Goal: Check status

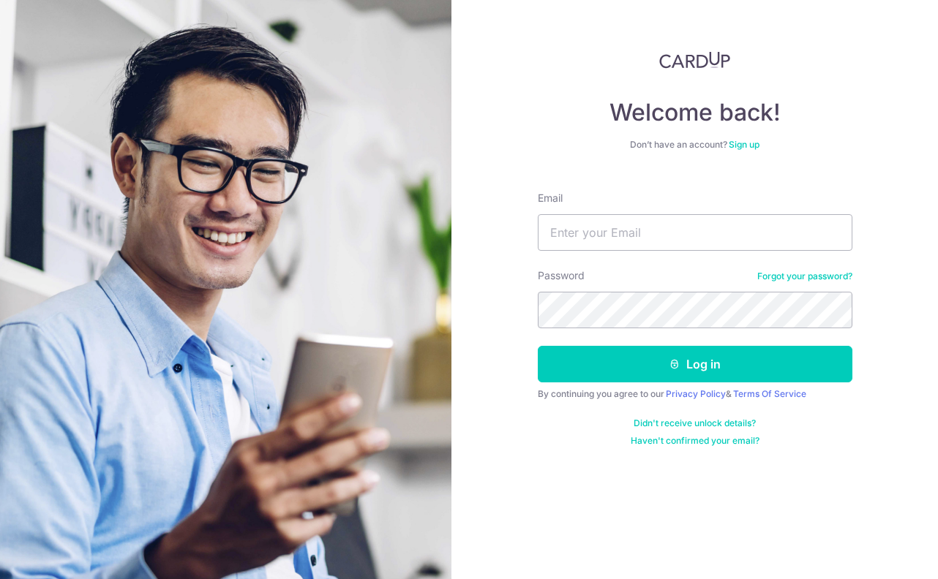
type input "[EMAIL_ADDRESS][DOMAIN_NAME]"
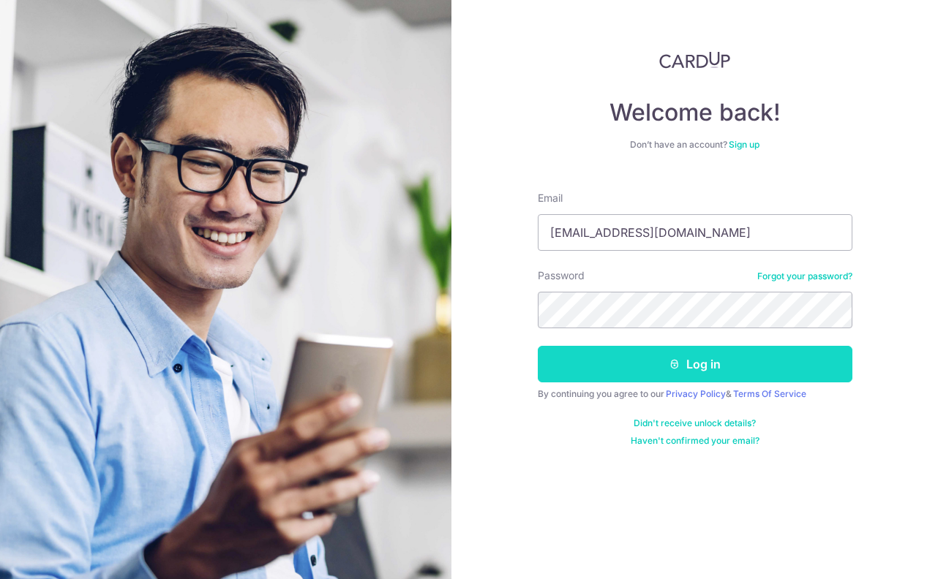
click at [718, 367] on button "Log in" at bounding box center [695, 364] width 315 height 37
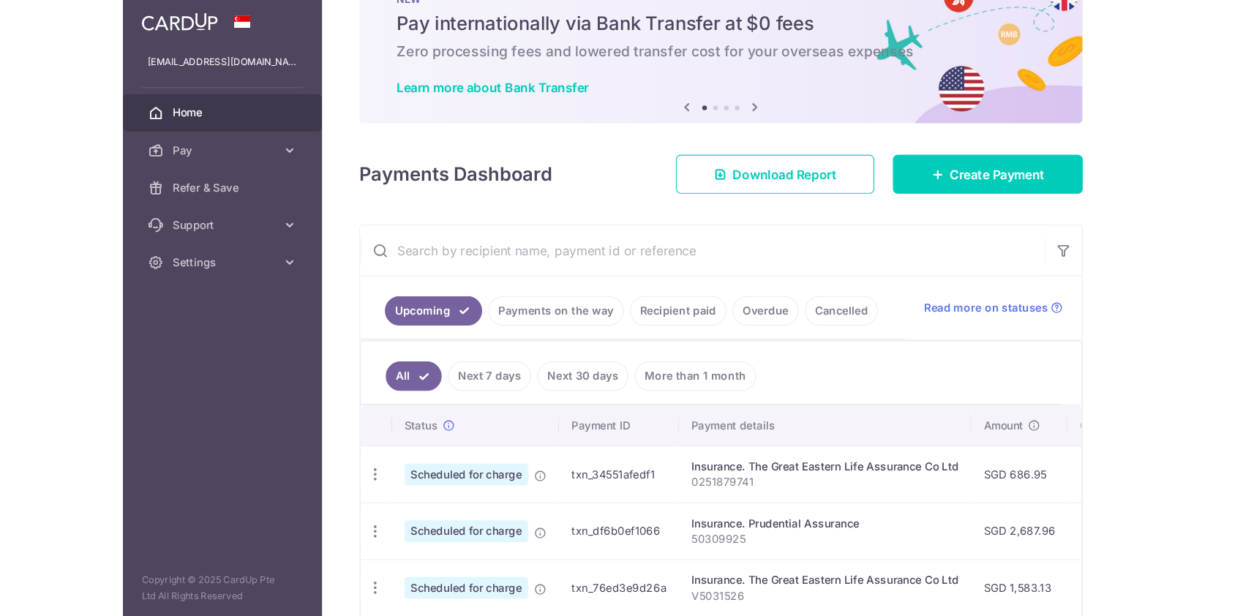
scroll to position [146, 0]
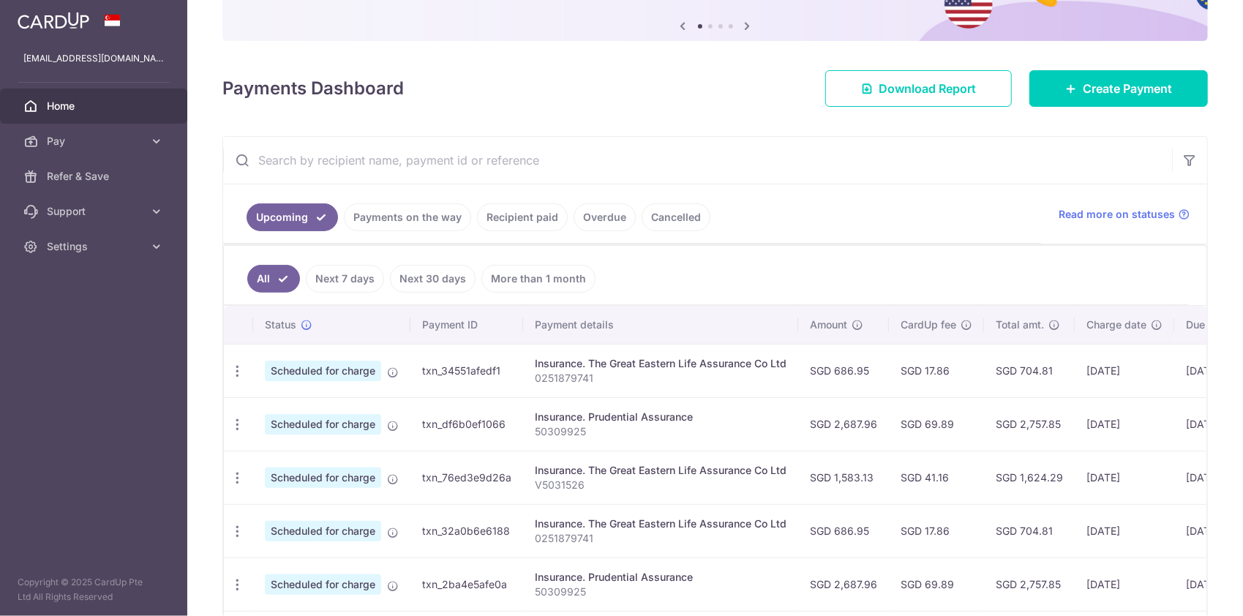
click at [387, 220] on link "Payments on the way" at bounding box center [407, 217] width 127 height 28
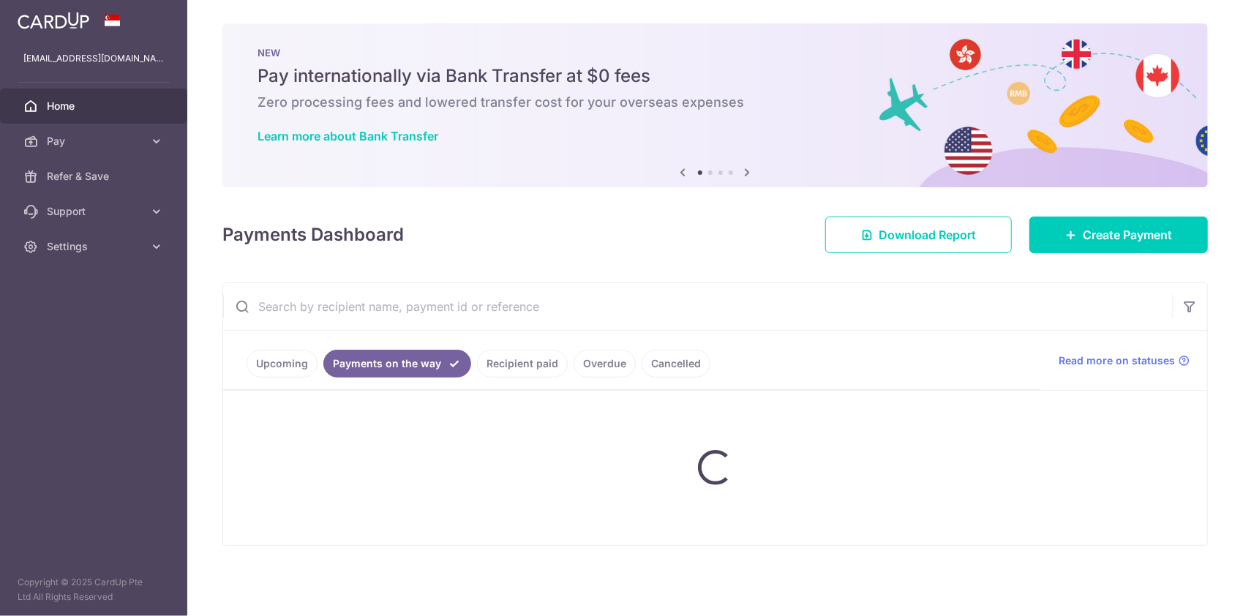
scroll to position [0, 0]
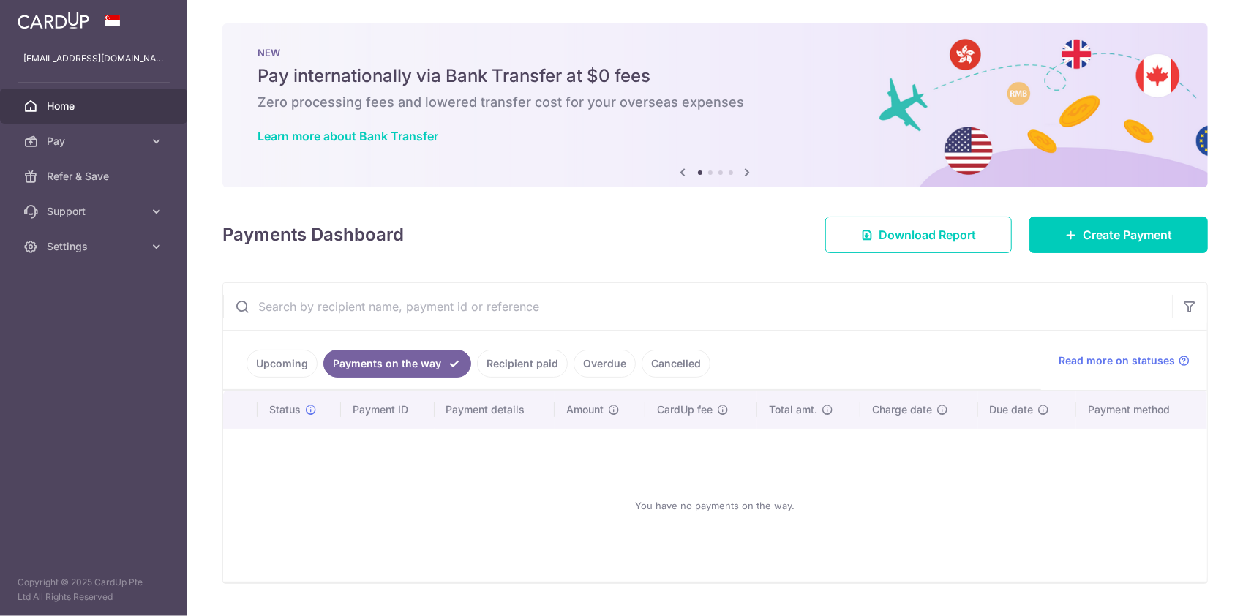
click at [521, 348] on ul "Upcoming Payments on the way Recipient paid Overdue Cancelled" at bounding box center [632, 360] width 818 height 59
click at [524, 357] on link "Recipient paid" at bounding box center [522, 364] width 91 height 28
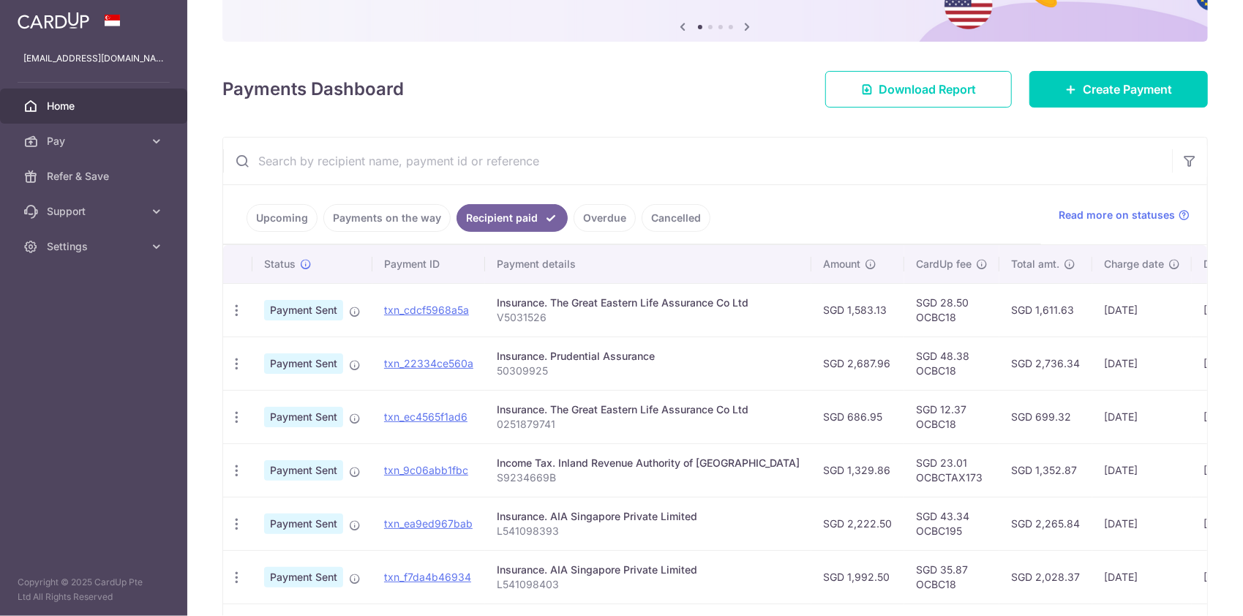
scroll to position [146, 0]
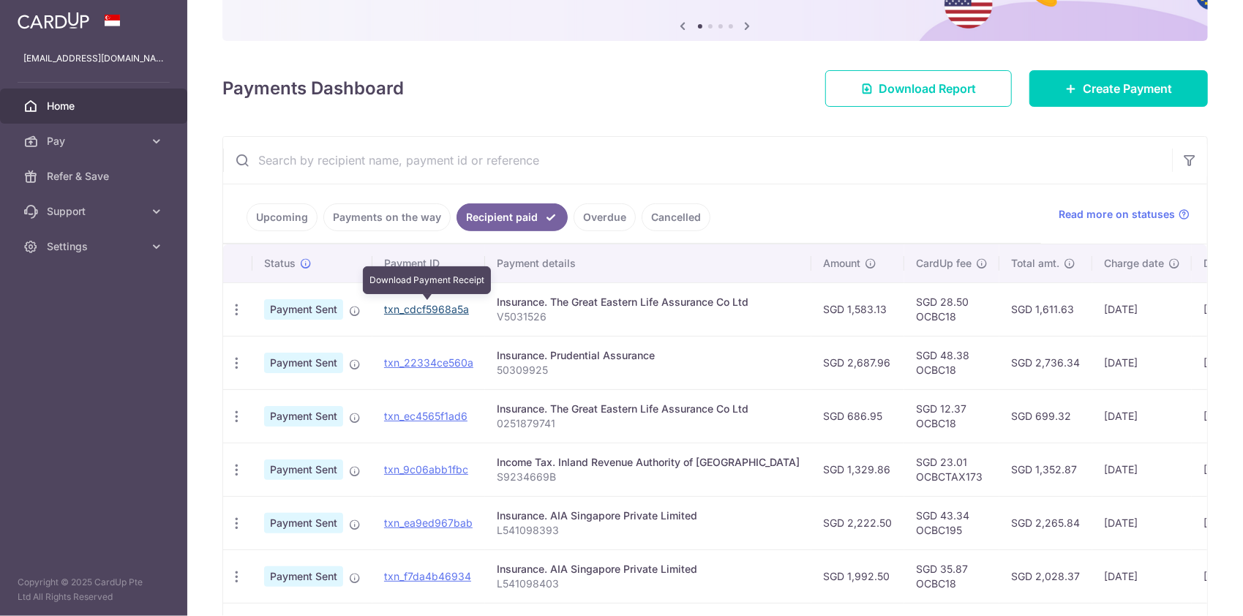
click at [435, 306] on link "txn_cdcf5968a5a" at bounding box center [426, 309] width 85 height 12
